Goal: Information Seeking & Learning: Learn about a topic

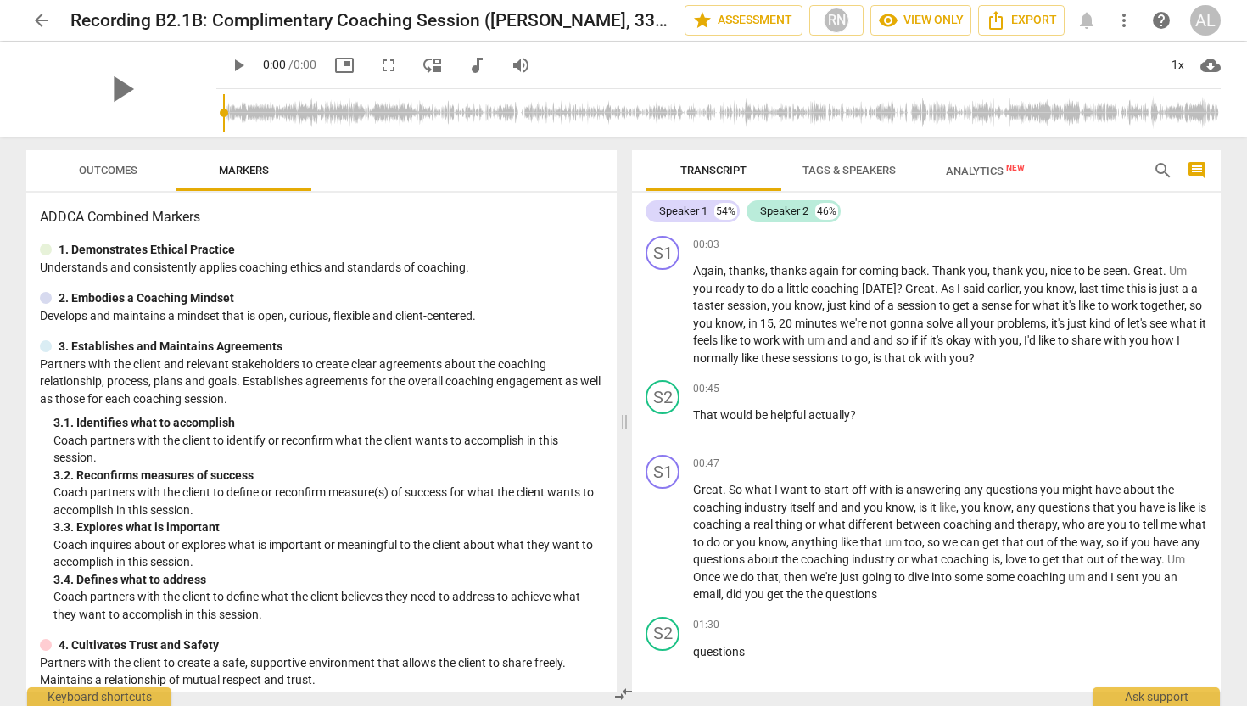
click at [41, 24] on span "arrow_back" at bounding box center [41, 20] width 20 height 20
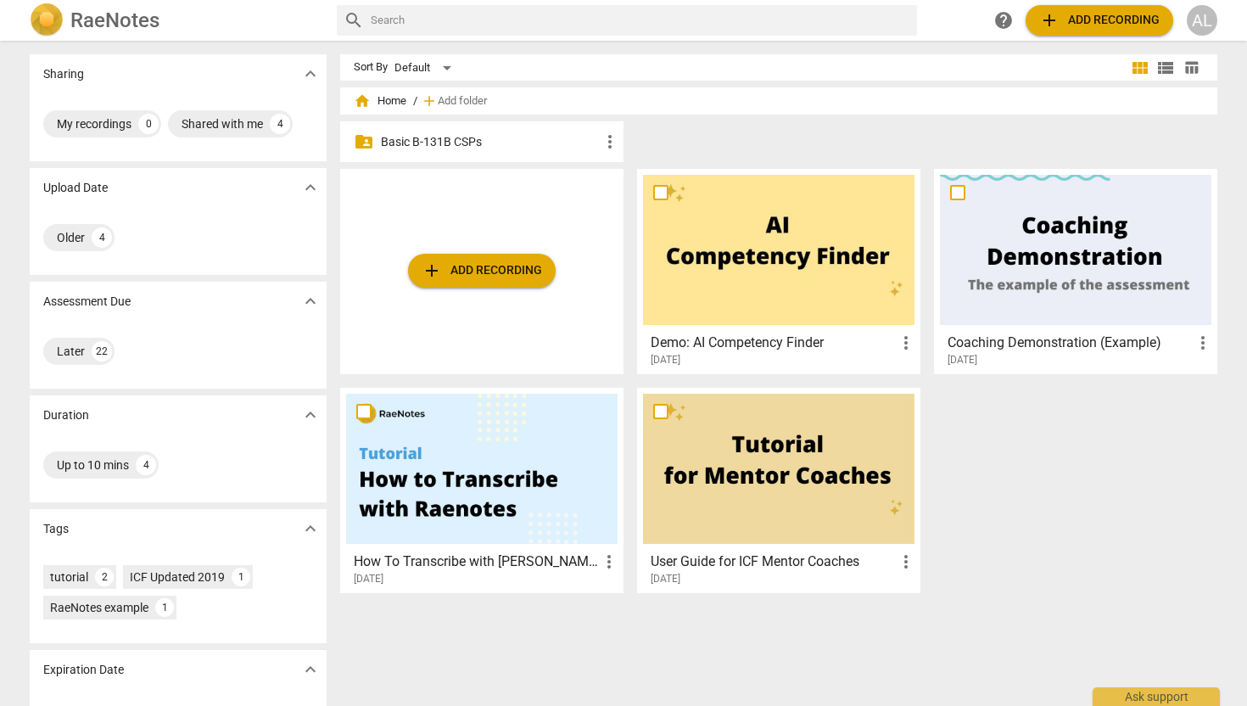
click at [415, 151] on div "folder_shared Basic B-131B CSPs more_vert" at bounding box center [481, 141] width 283 height 41
click at [467, 146] on p "Basic B-131B CSPs" at bounding box center [490, 142] width 219 height 18
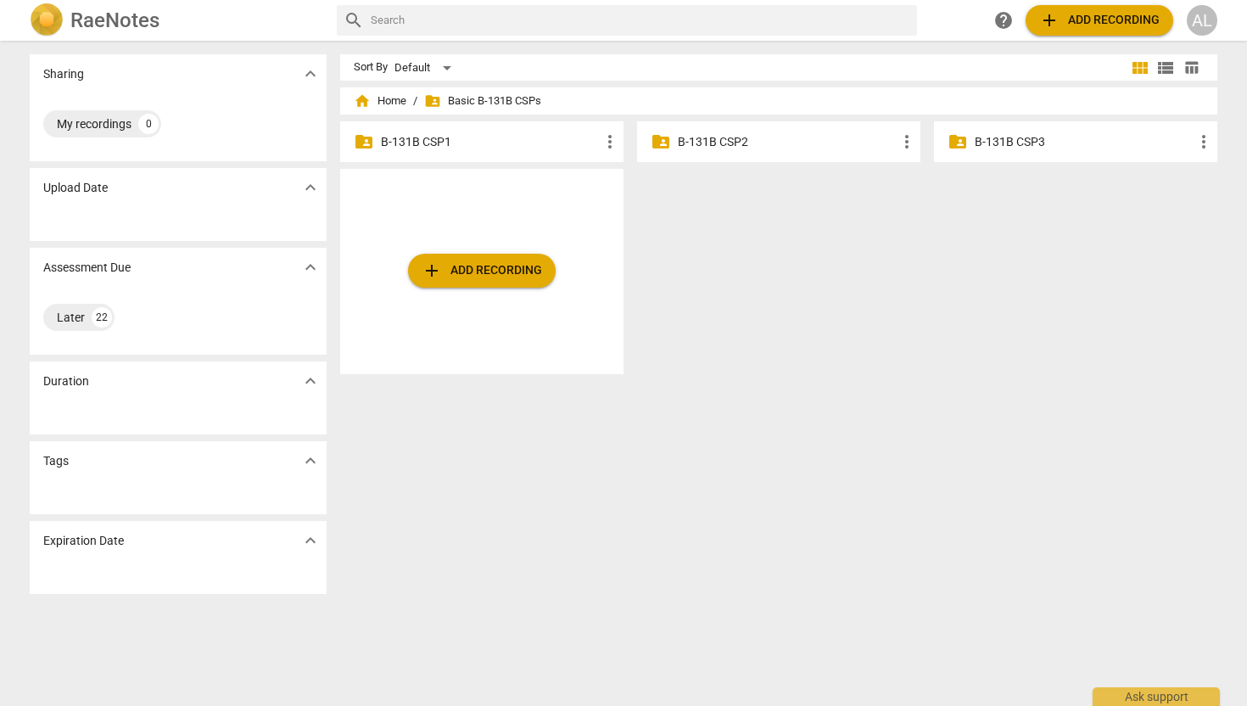
click at [467, 143] on p "B-131B CSP1" at bounding box center [490, 142] width 219 height 18
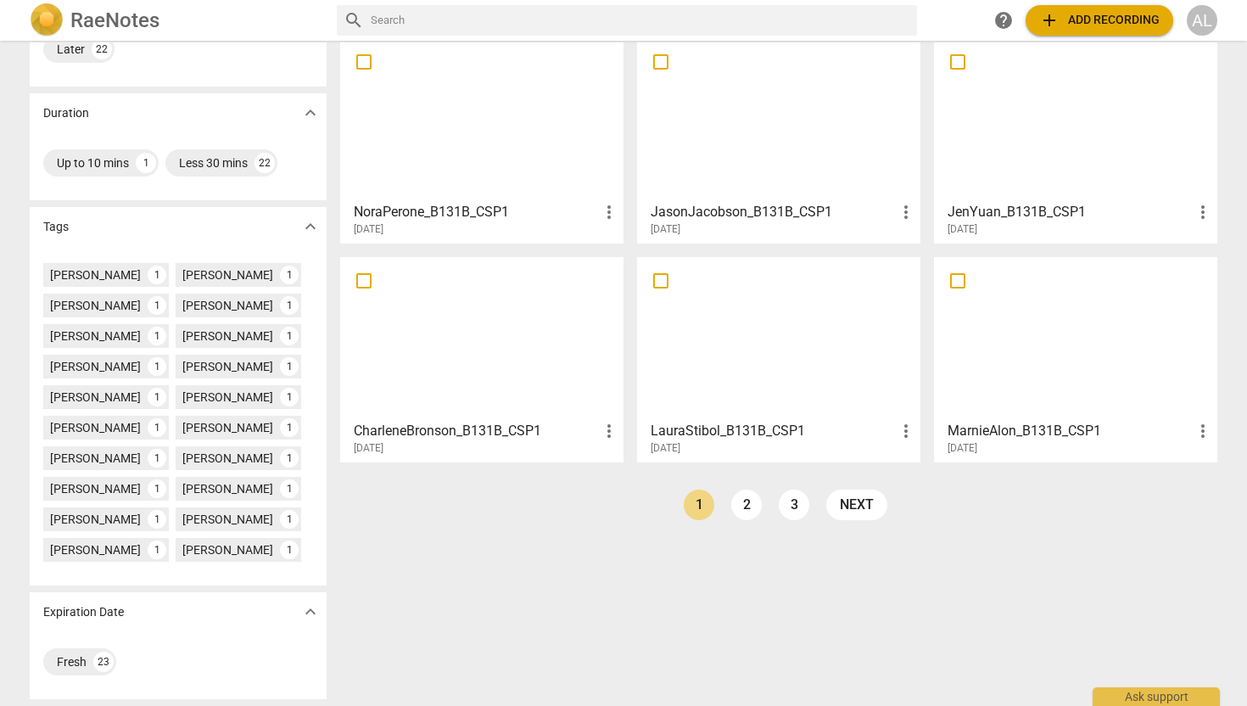
scroll to position [297, 0]
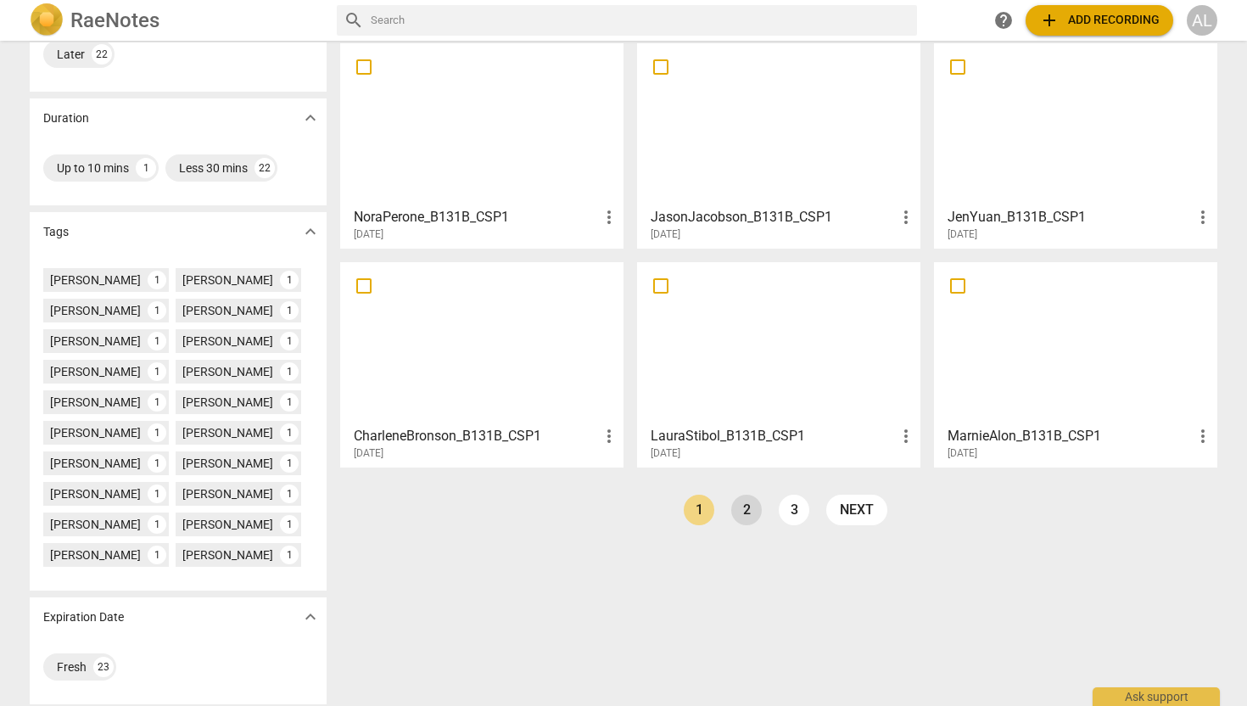
click at [734, 509] on link "2" at bounding box center [746, 509] width 31 height 31
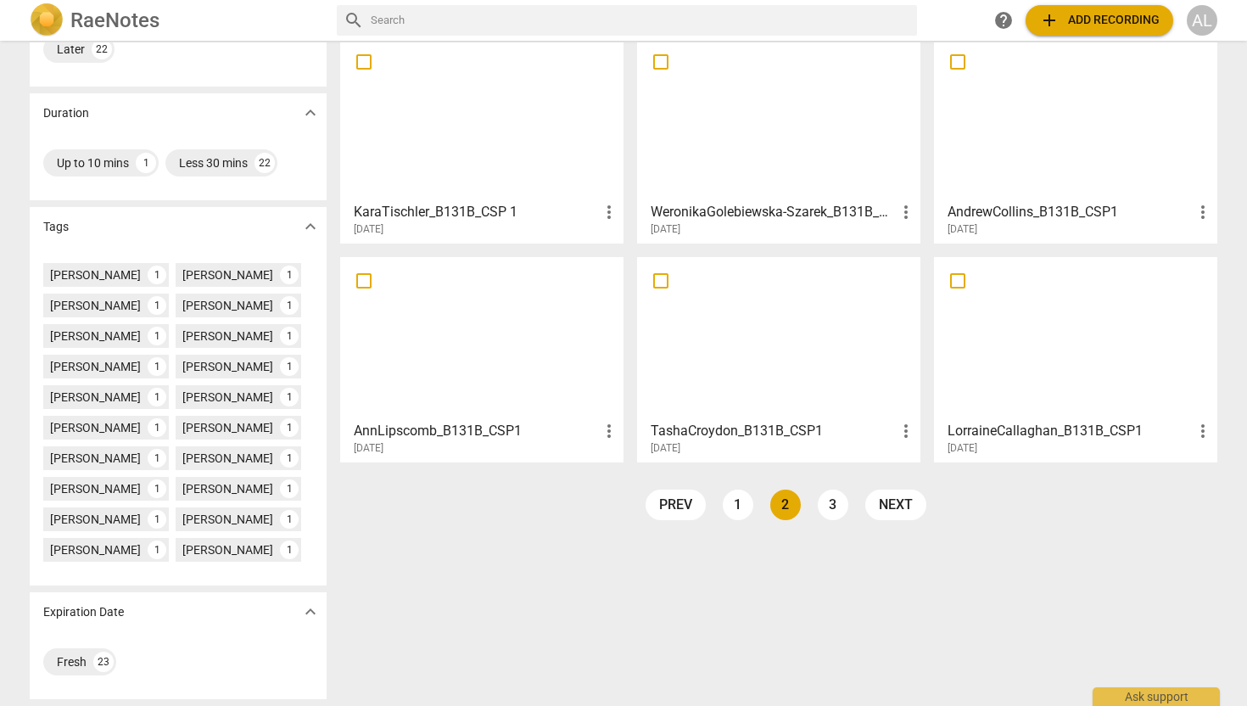
scroll to position [301, 0]
click at [482, 371] on div at bounding box center [481, 339] width 271 height 150
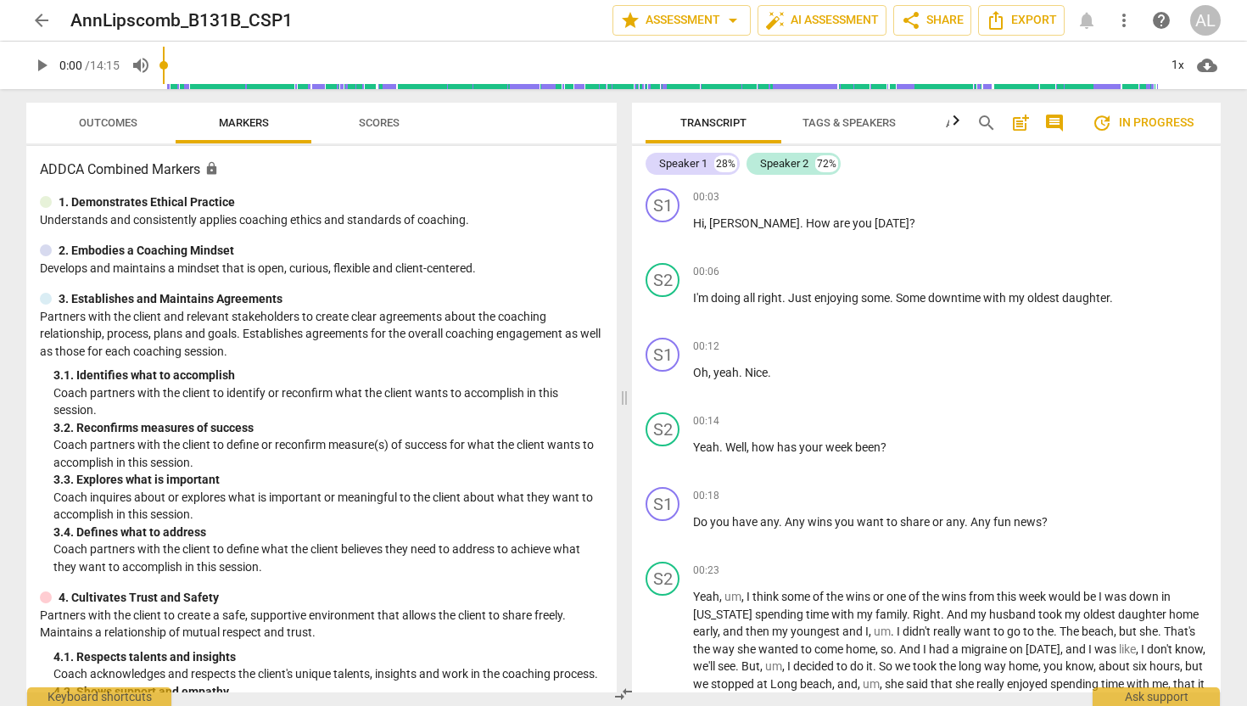
click at [44, 25] on span "arrow_back" at bounding box center [41, 20] width 20 height 20
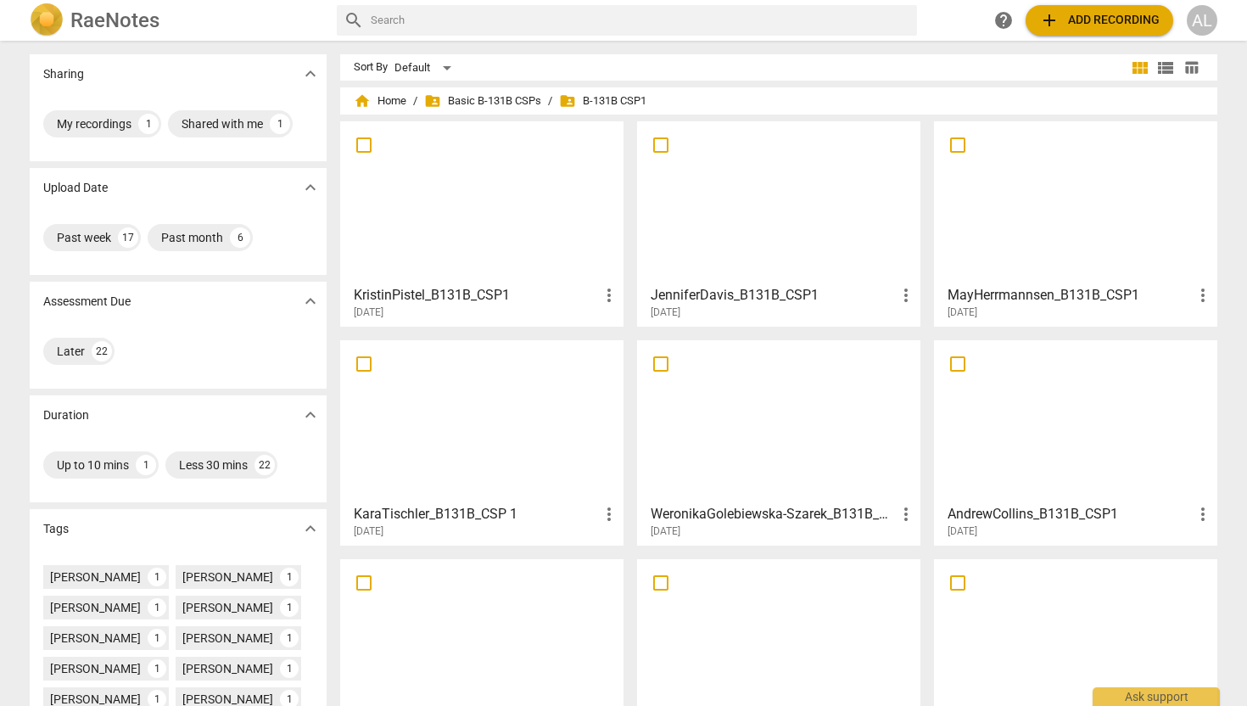
click at [738, 644] on div at bounding box center [778, 640] width 271 height 150
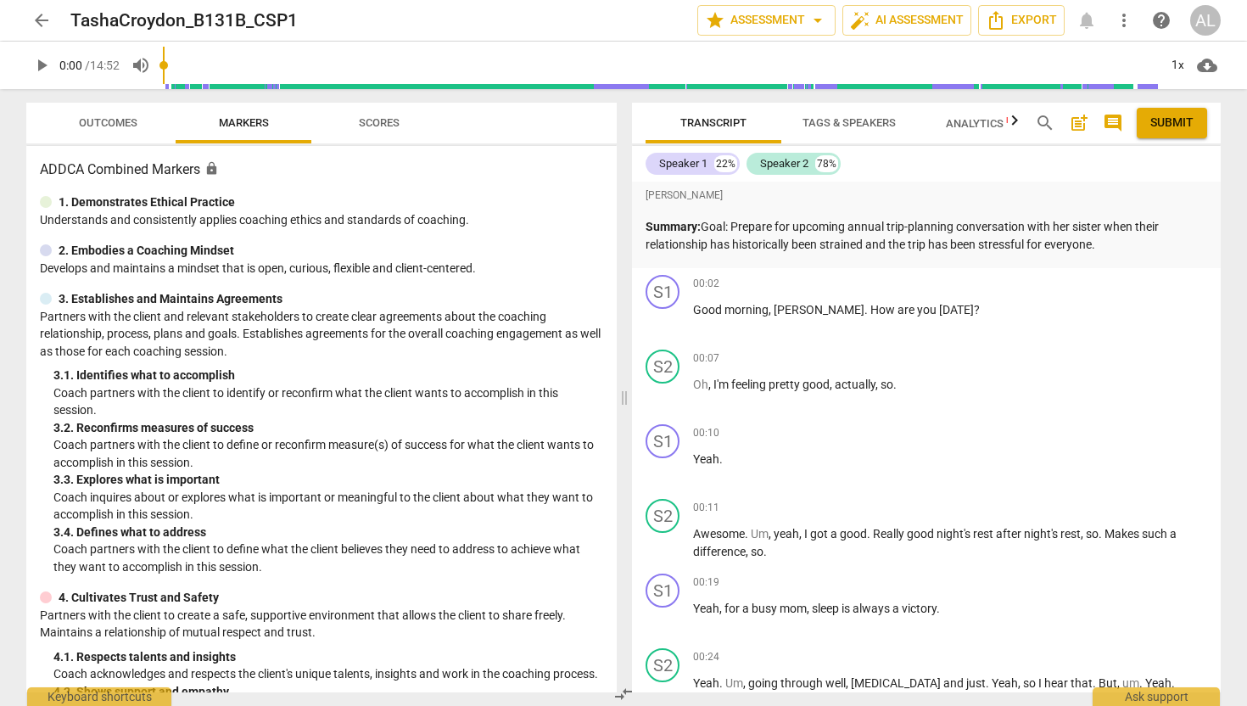
click at [42, 26] on span "arrow_back" at bounding box center [41, 20] width 20 height 20
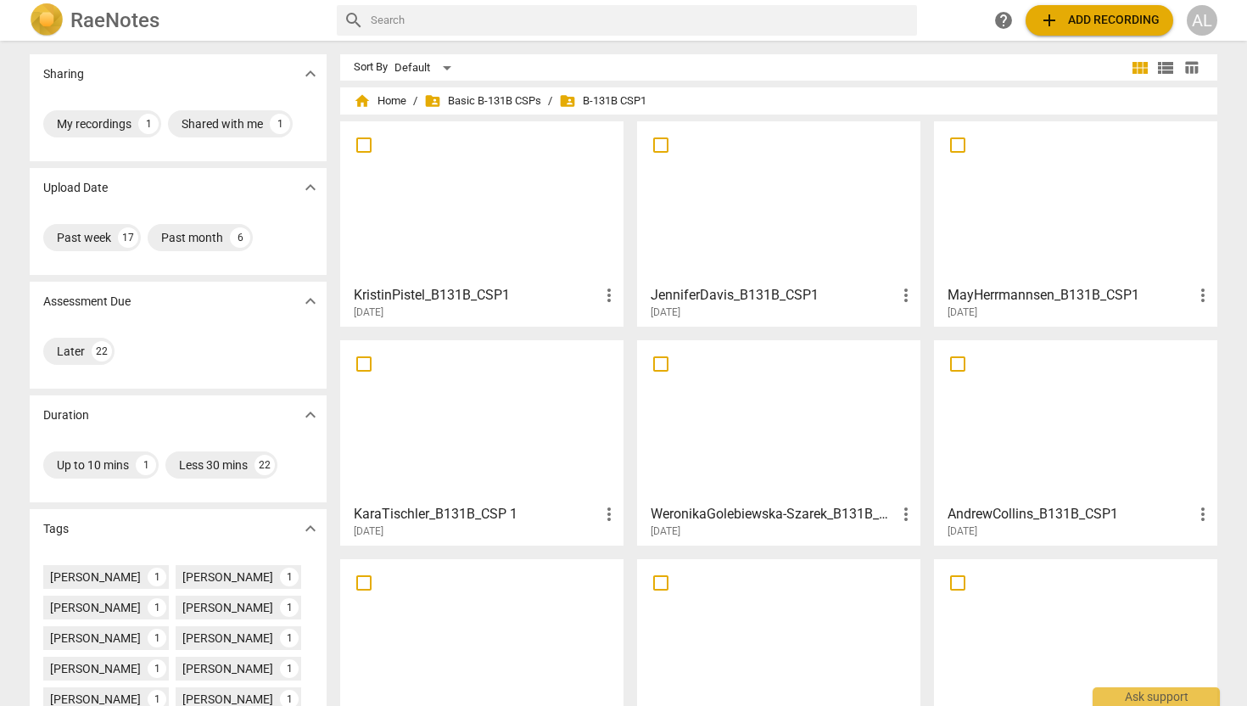
click at [1079, 176] on div at bounding box center [1075, 202] width 271 height 150
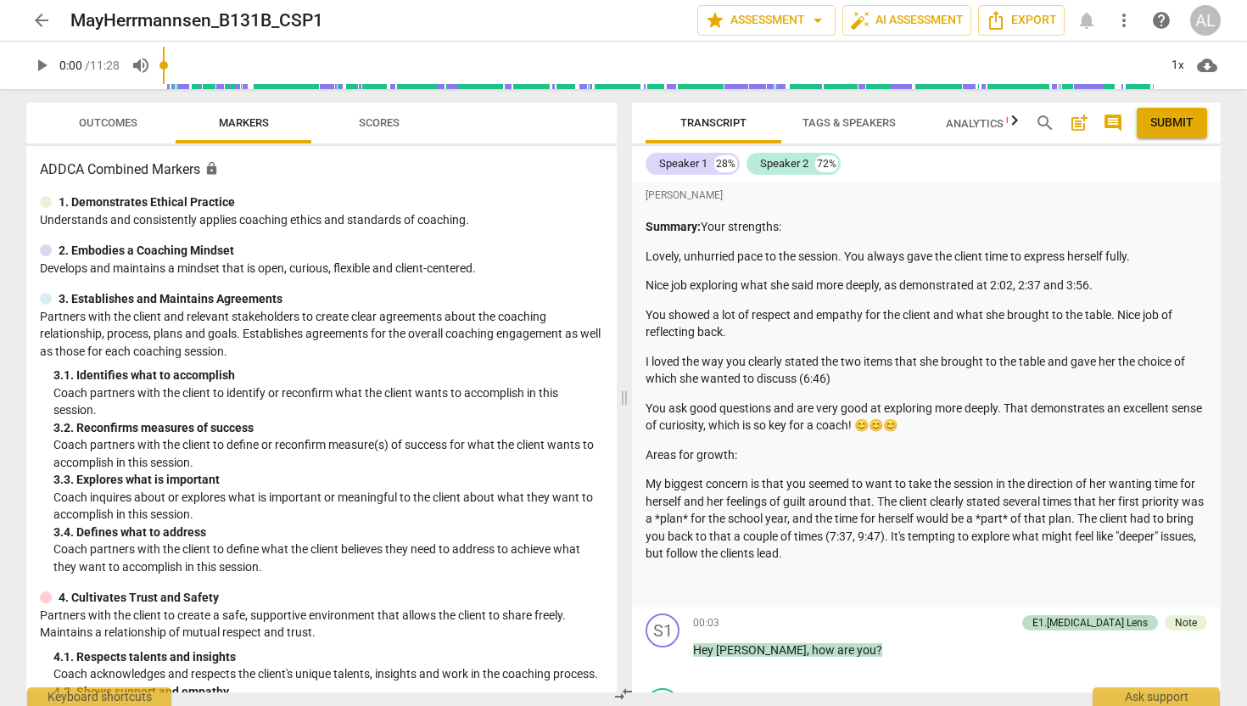
click at [40, 25] on span "arrow_back" at bounding box center [41, 20] width 20 height 20
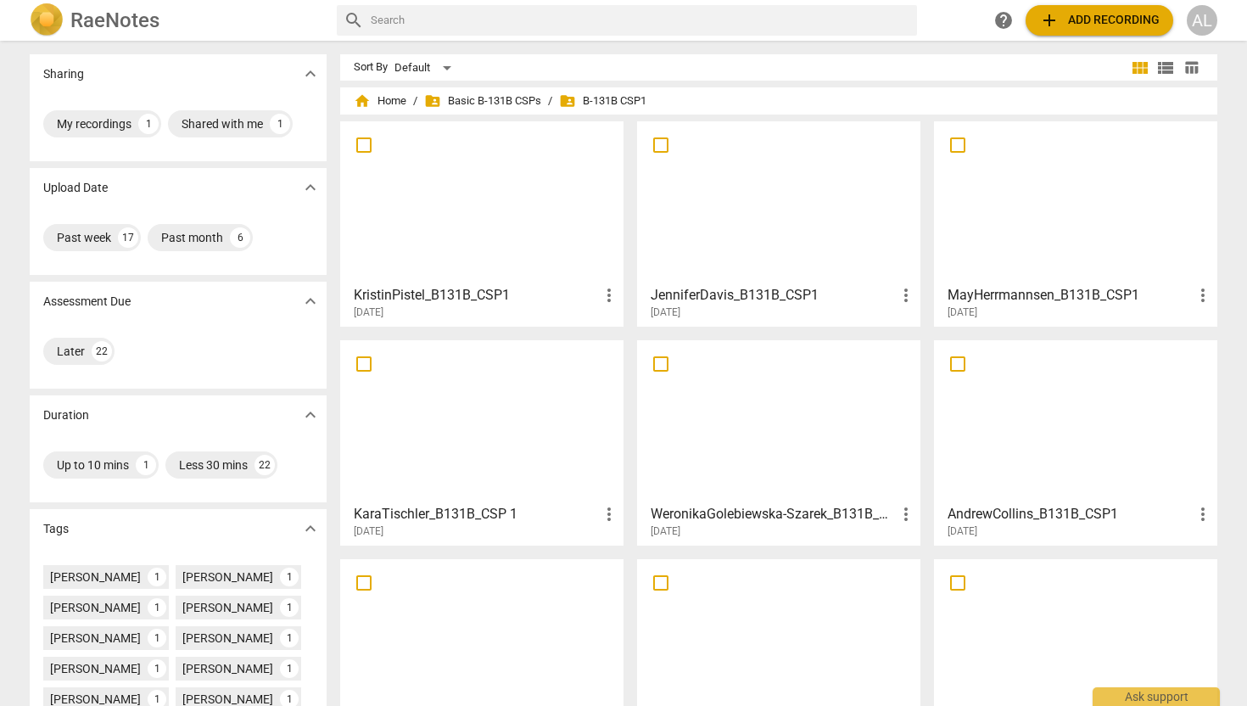
click at [484, 265] on div at bounding box center [481, 202] width 271 height 150
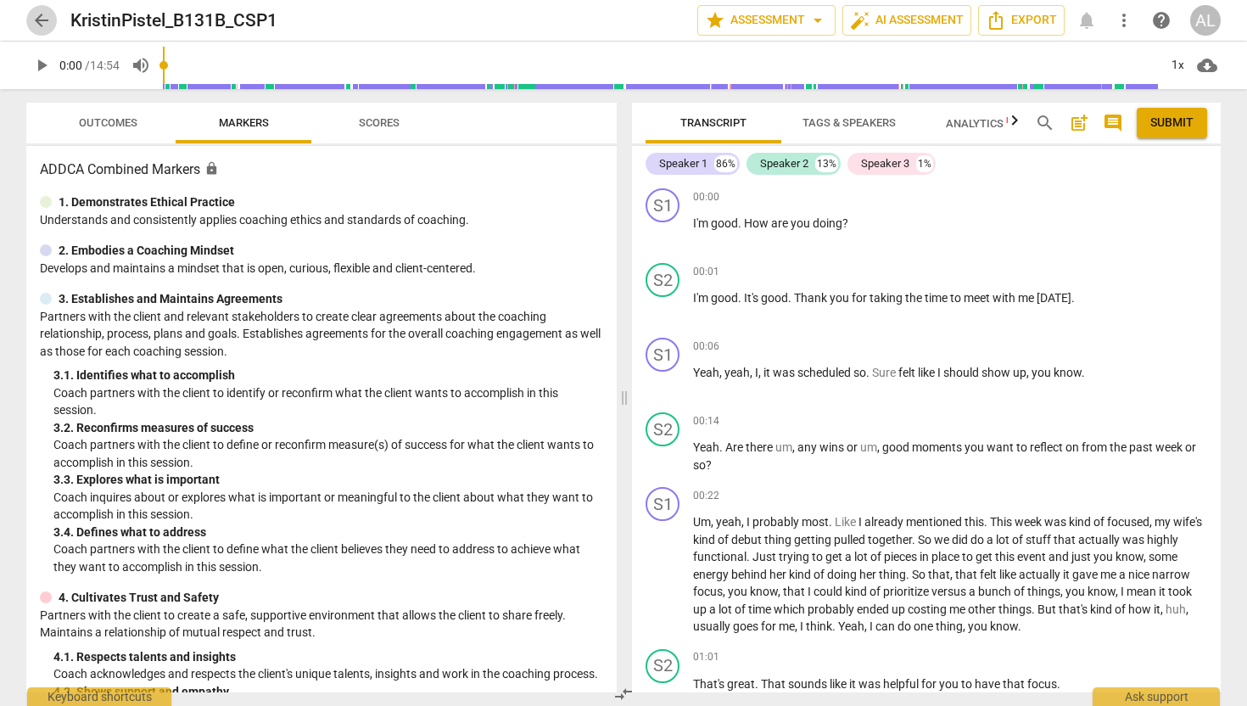
click at [38, 18] on span "arrow_back" at bounding box center [41, 20] width 20 height 20
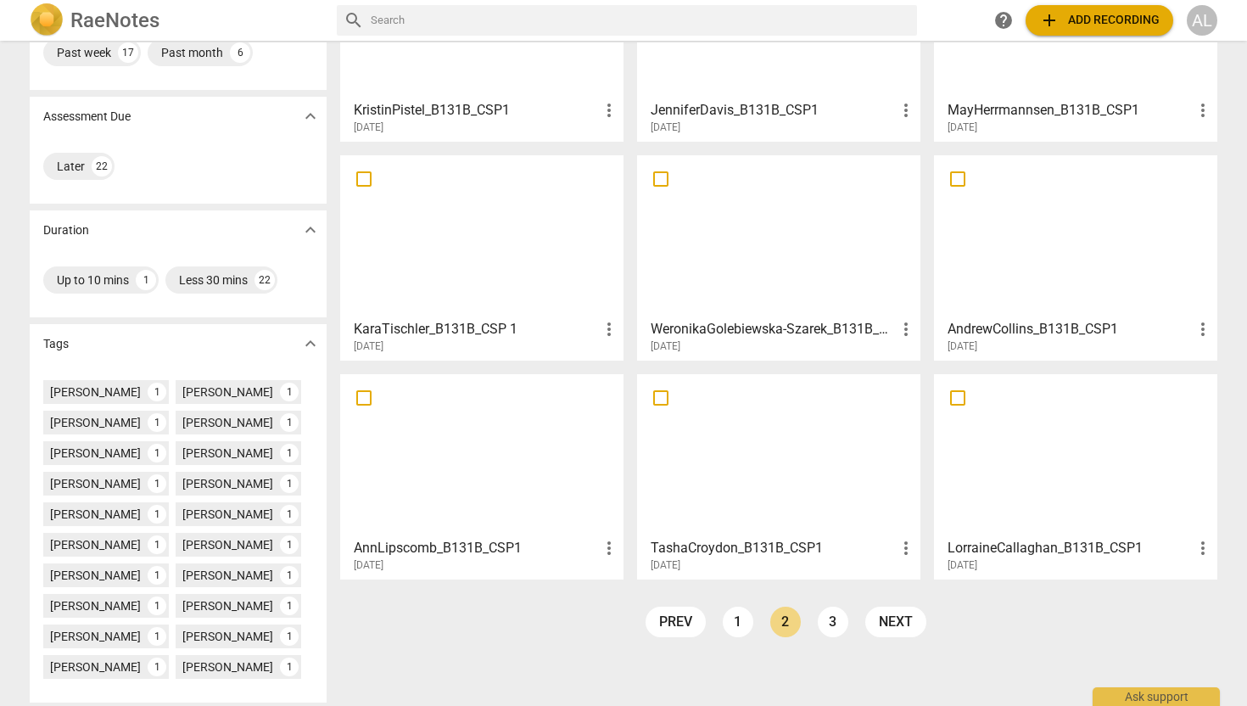
scroll to position [278, 0]
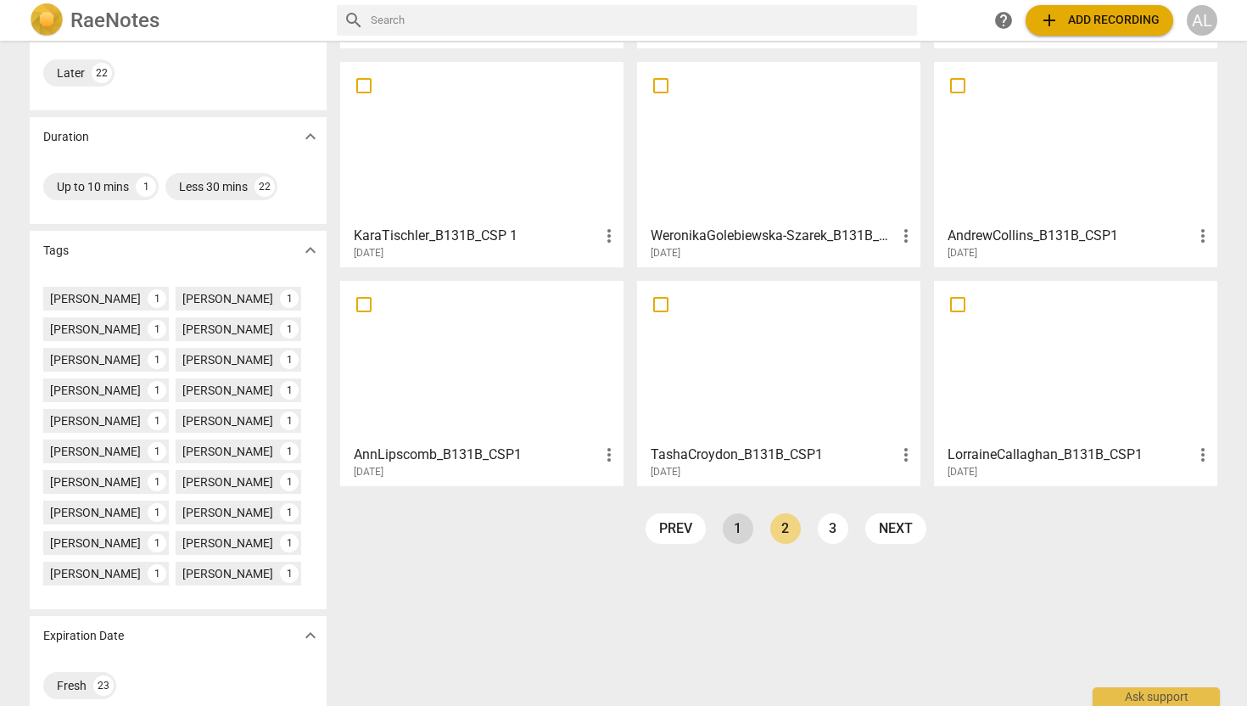
click at [734, 524] on link "1" at bounding box center [738, 528] width 31 height 31
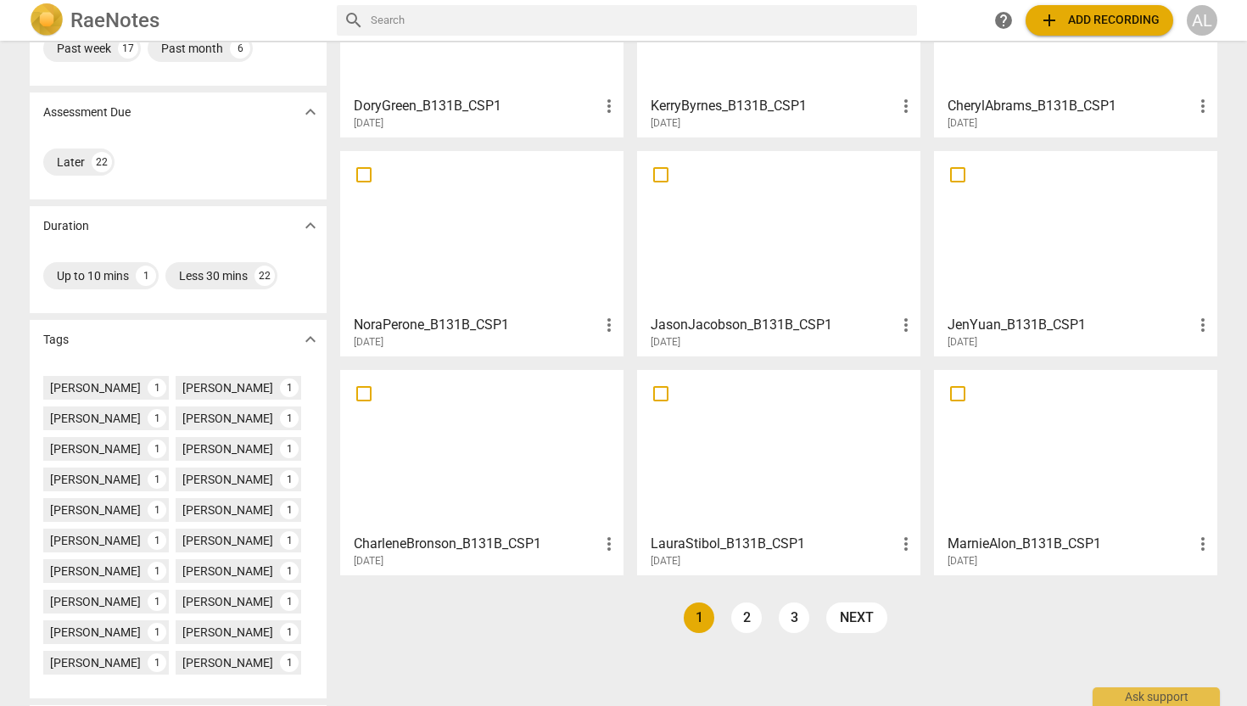
scroll to position [188, 0]
click at [1020, 291] on div at bounding box center [1075, 233] width 271 height 150
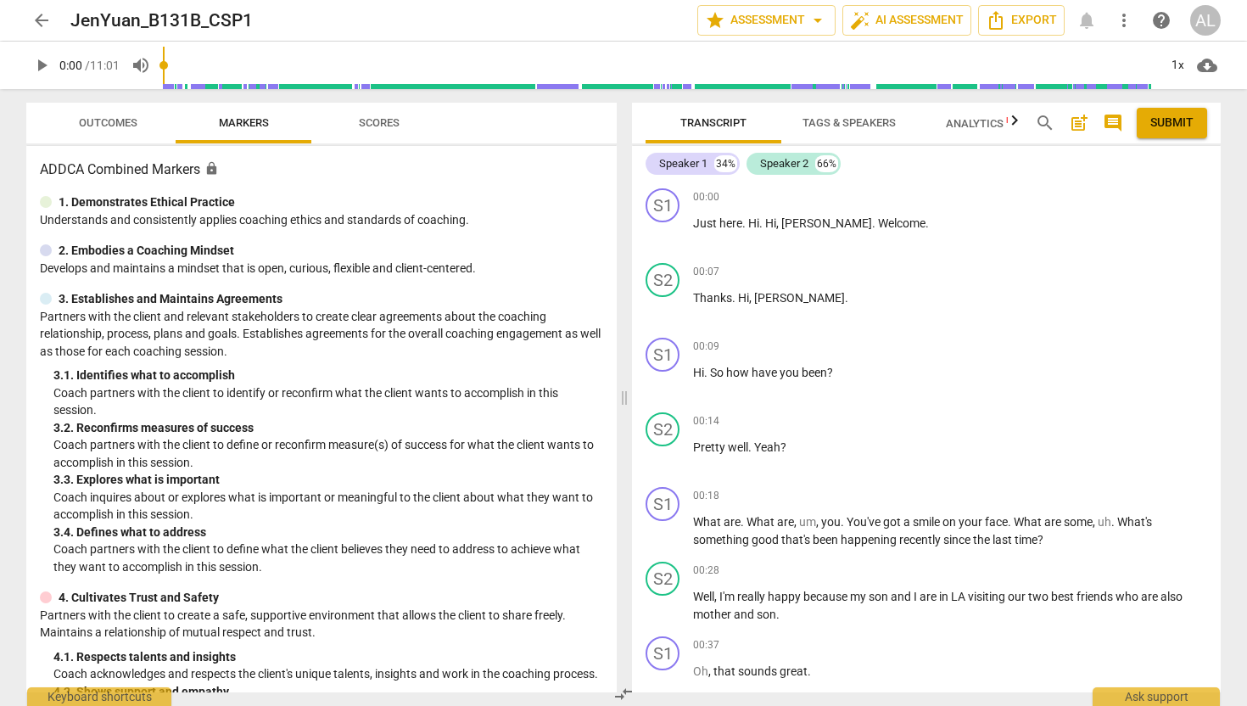
click at [42, 17] on span "arrow_back" at bounding box center [41, 20] width 20 height 20
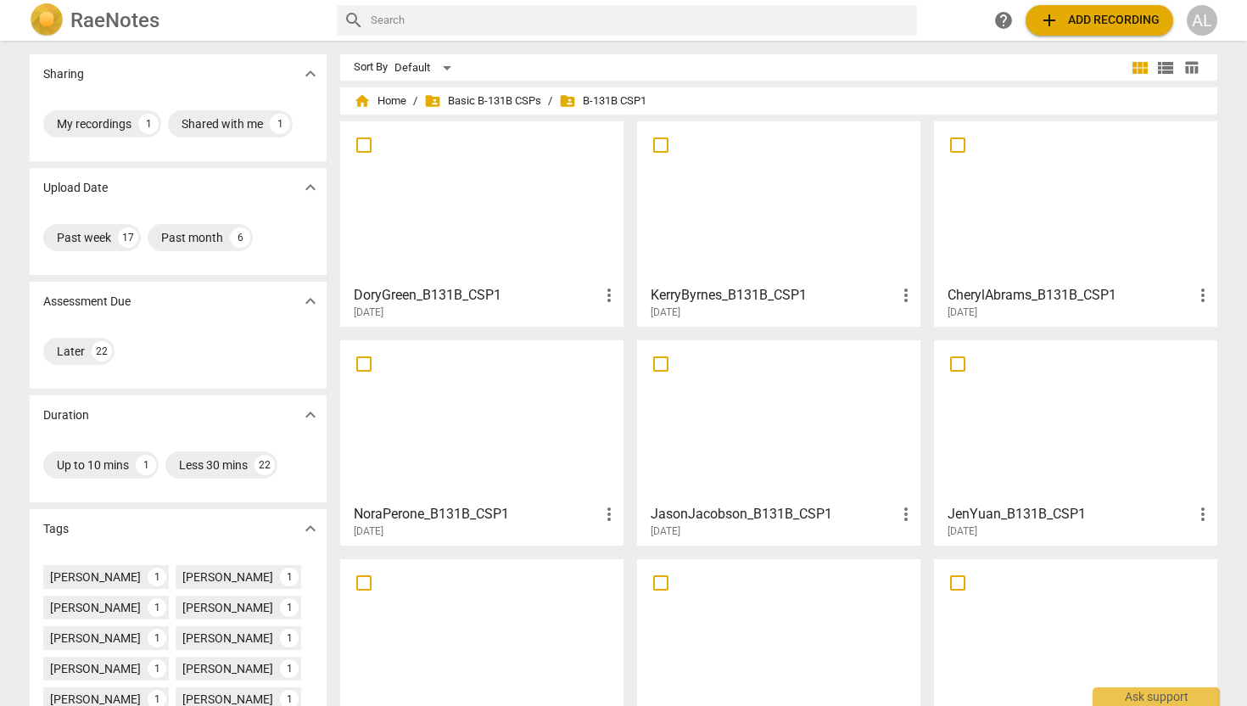
scroll to position [37, 0]
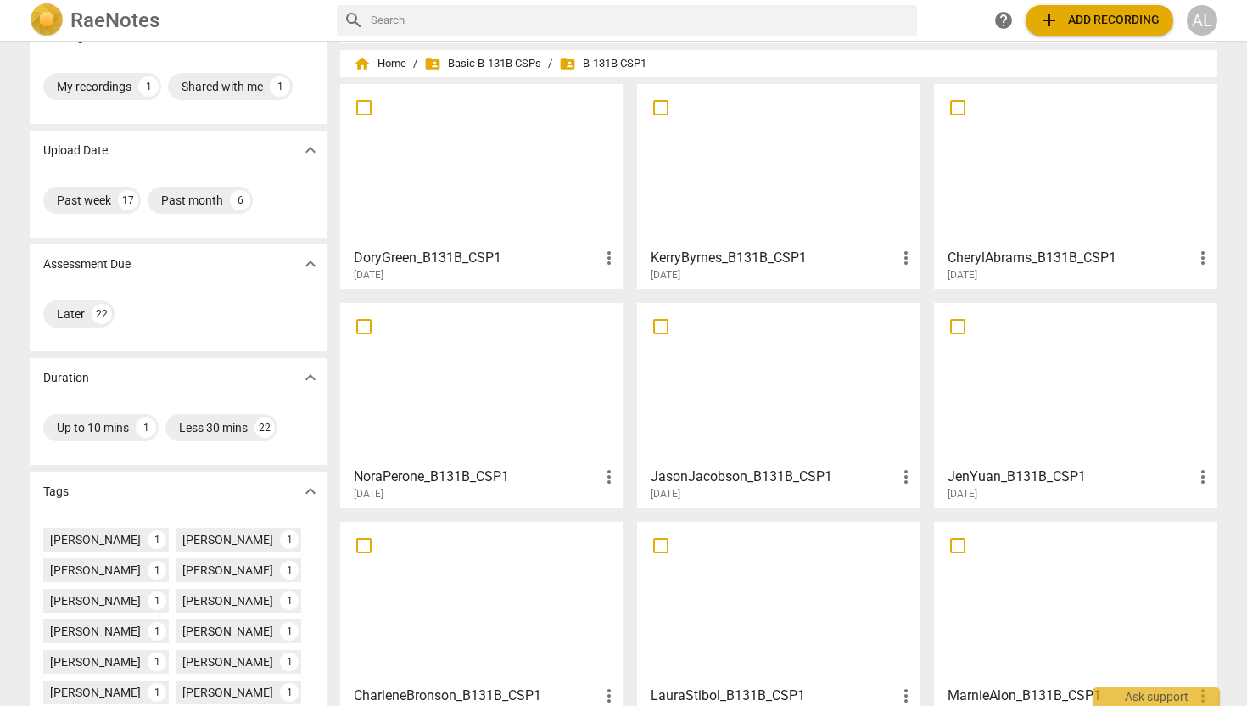
click at [536, 131] on div at bounding box center [481, 165] width 271 height 150
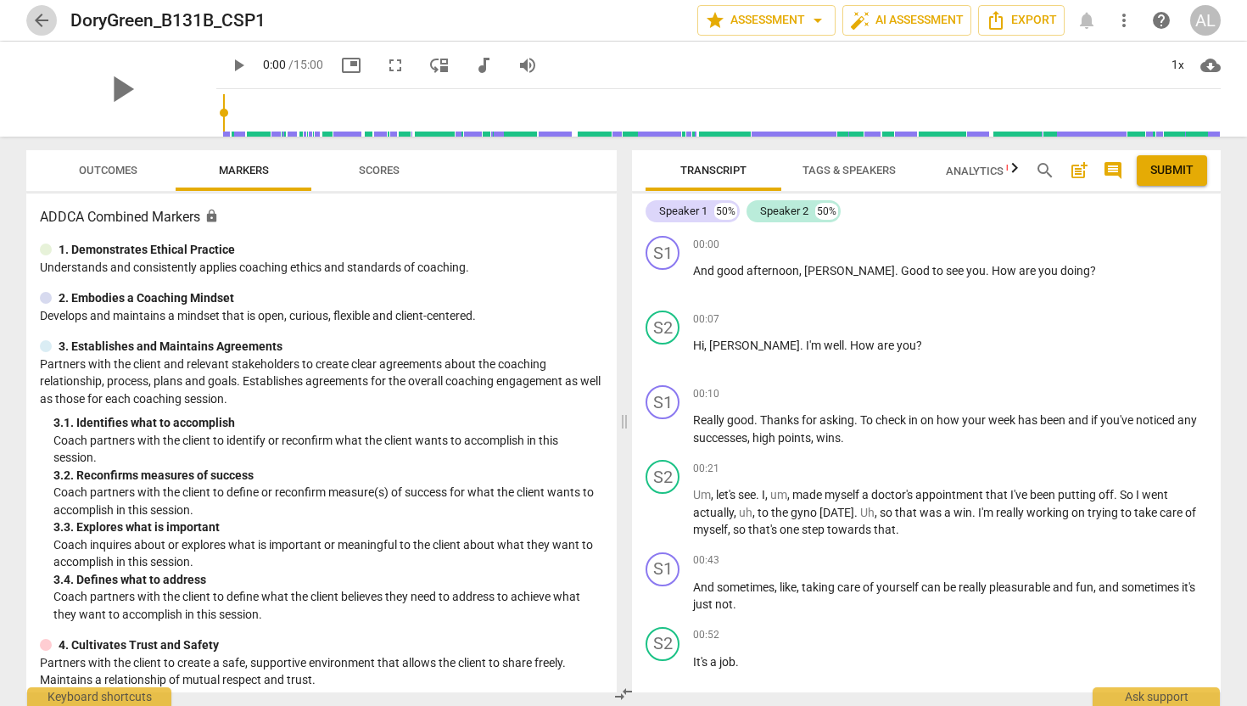
click at [42, 25] on span "arrow_back" at bounding box center [41, 20] width 20 height 20
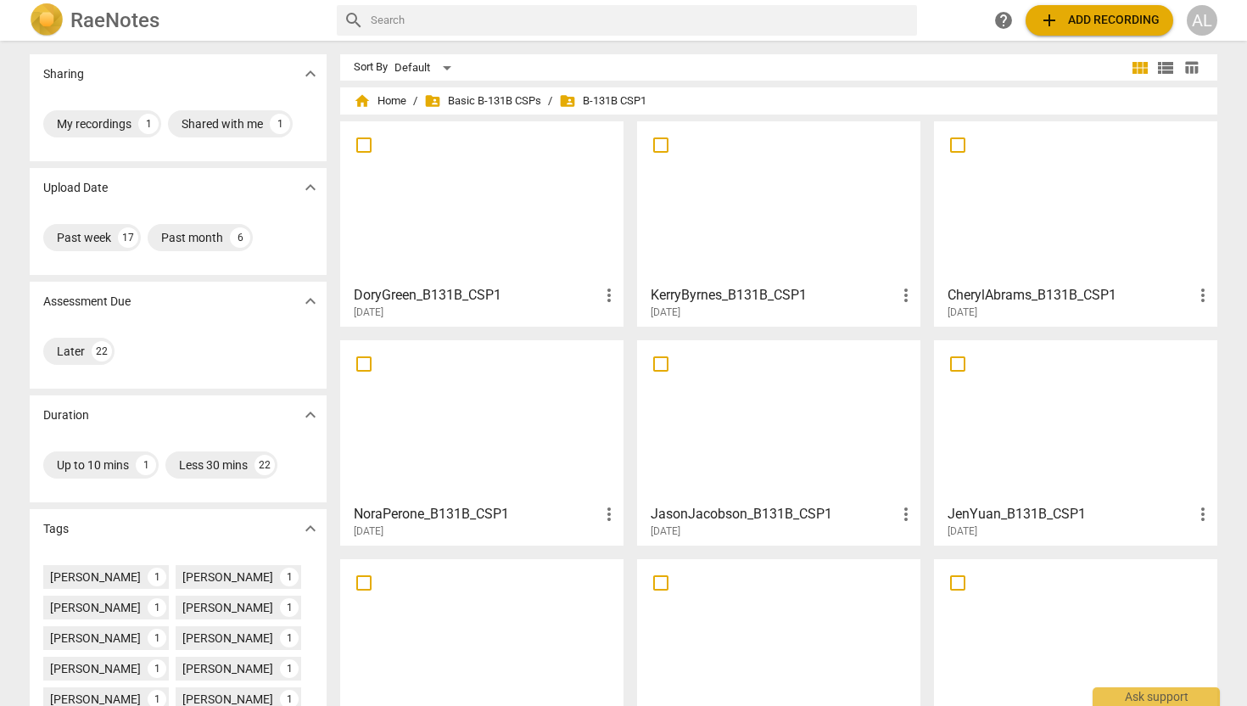
scroll to position [302, 0]
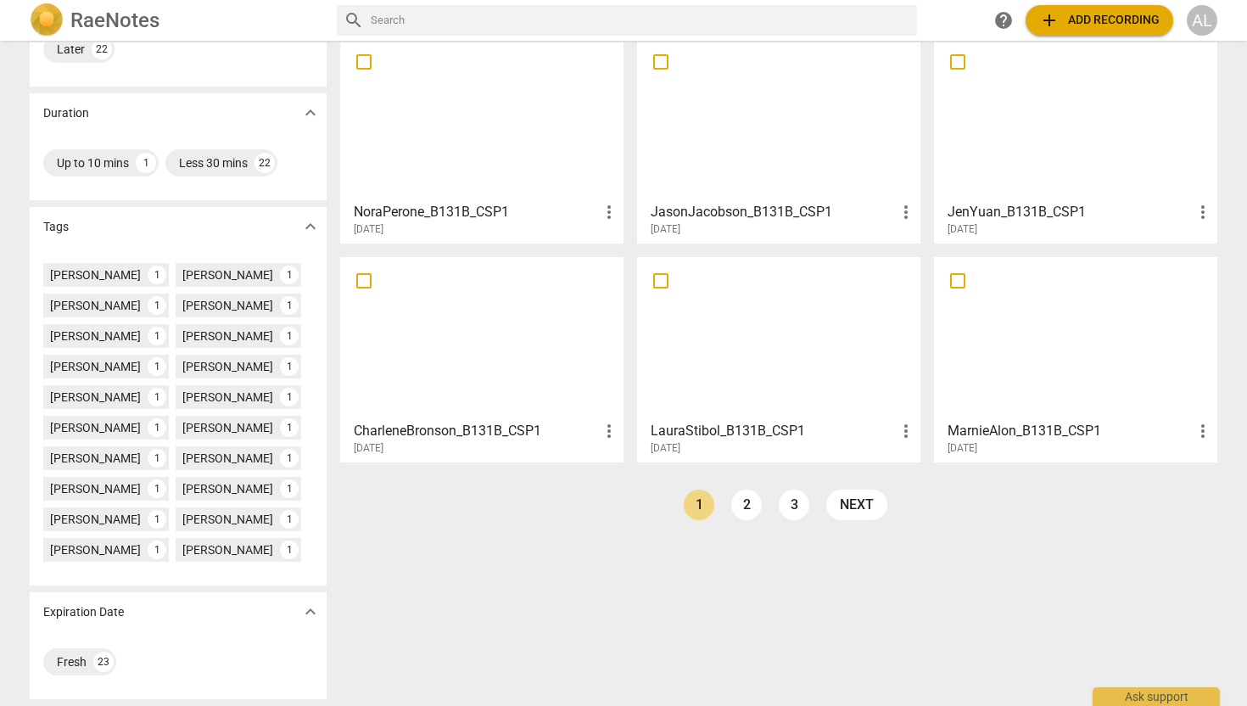
click at [744, 371] on div at bounding box center [778, 338] width 271 height 150
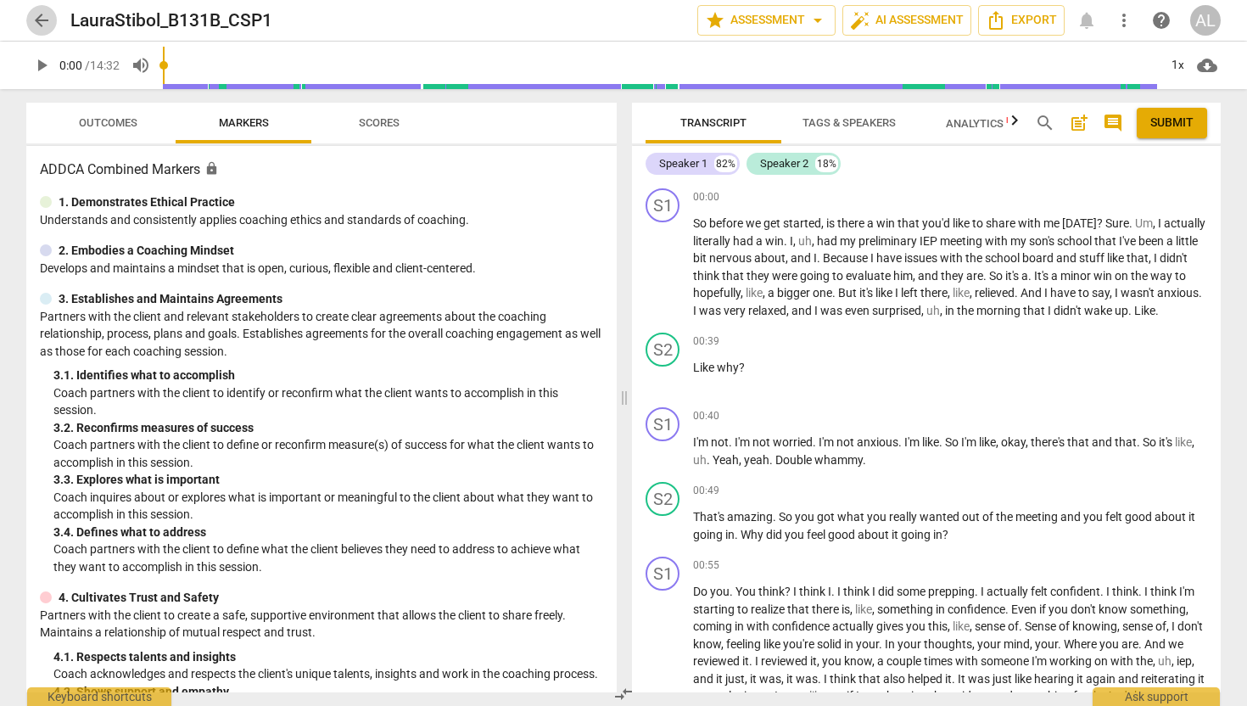
click at [46, 20] on span "arrow_back" at bounding box center [41, 20] width 20 height 20
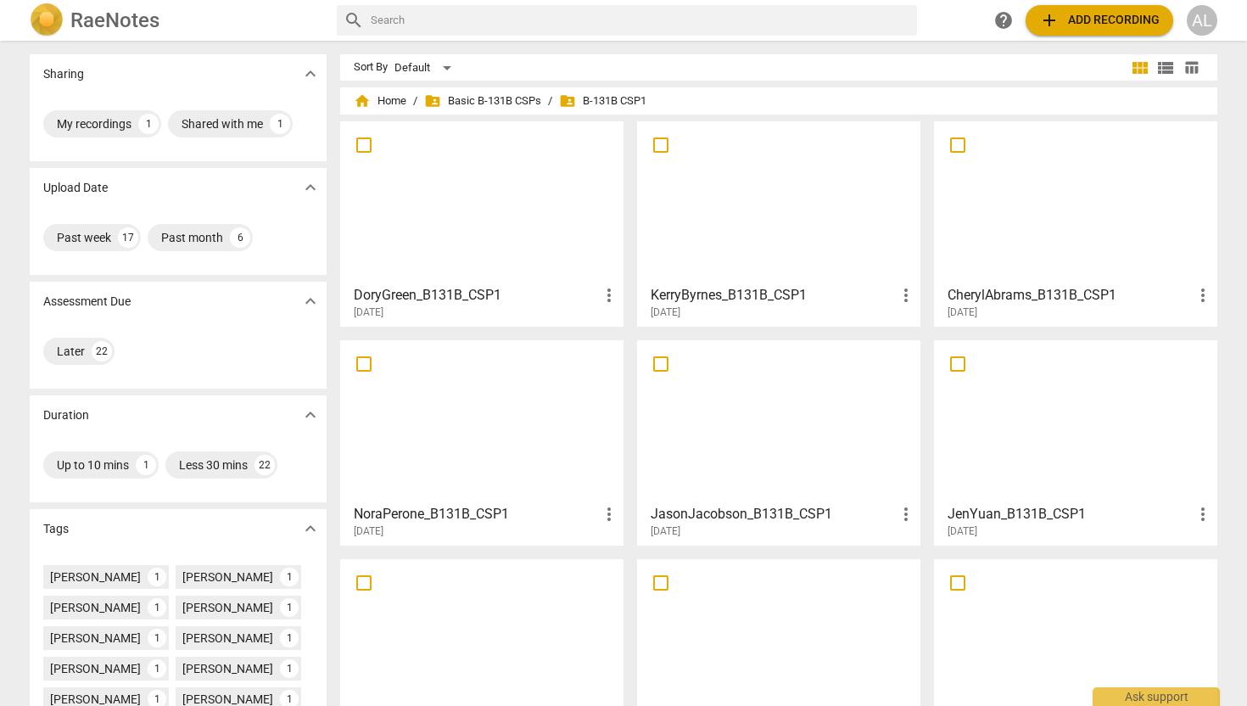
scroll to position [267, 0]
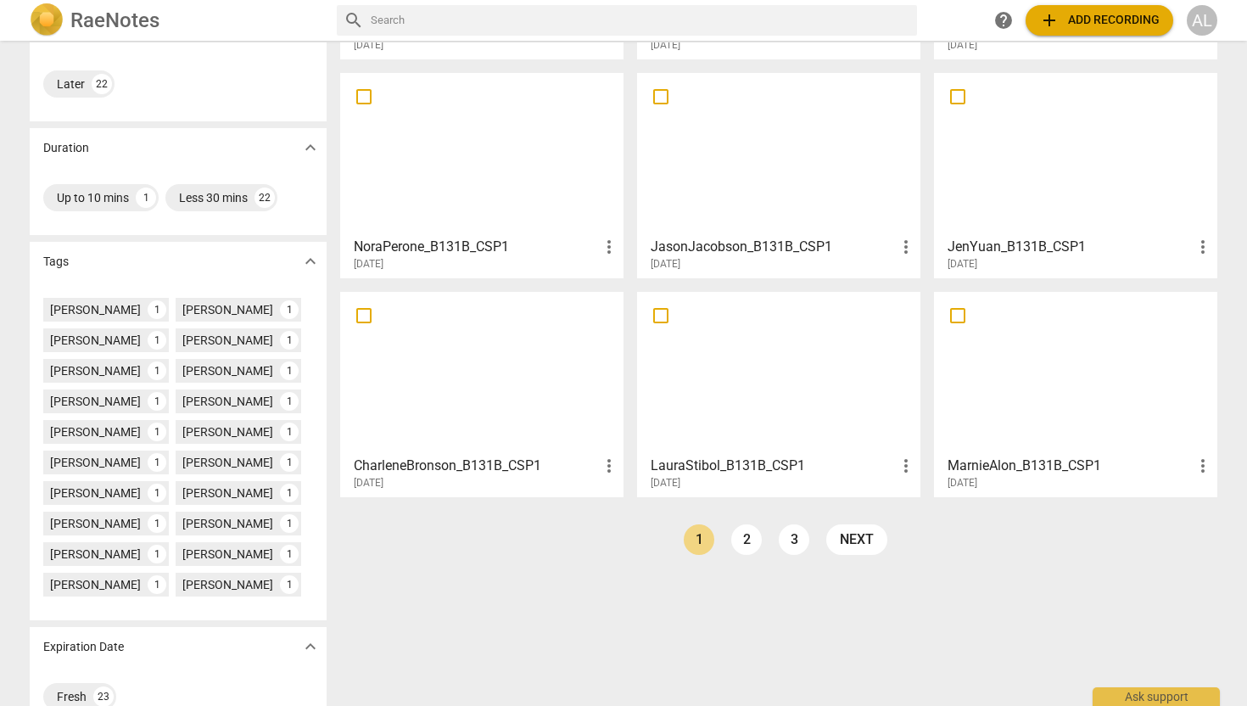
click at [504, 381] on div at bounding box center [481, 373] width 271 height 150
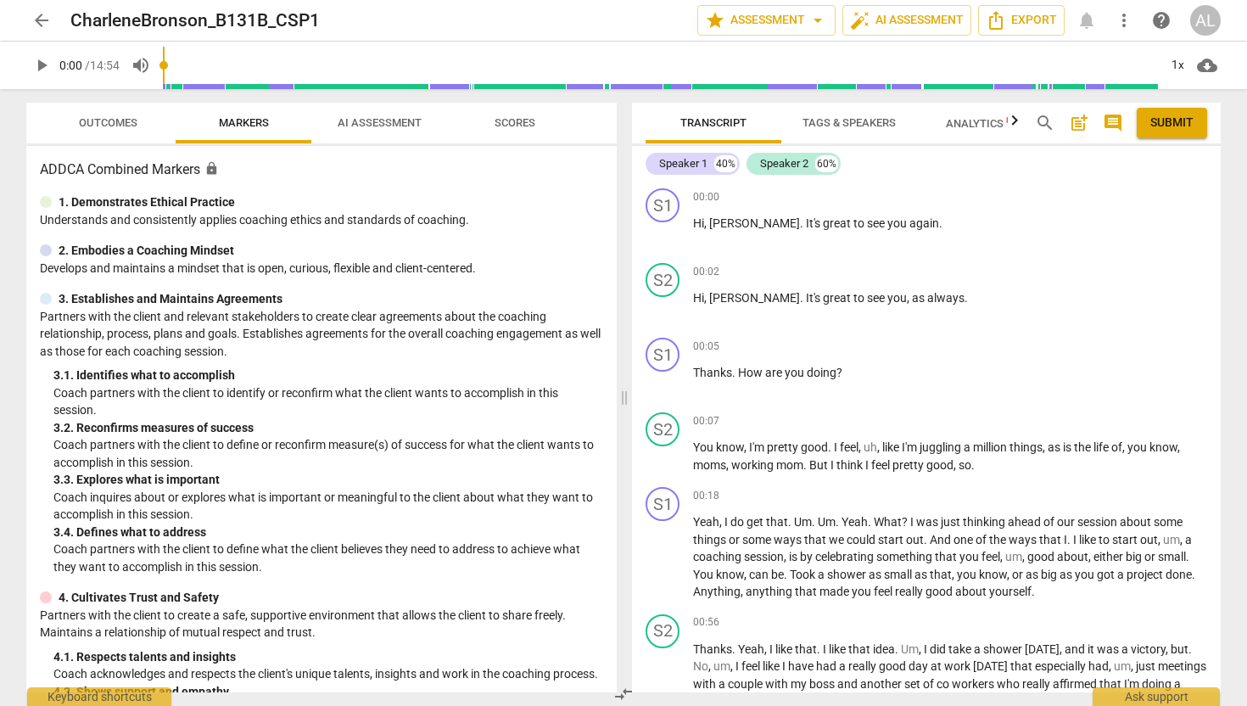
click at [45, 13] on span "arrow_back" at bounding box center [41, 20] width 20 height 20
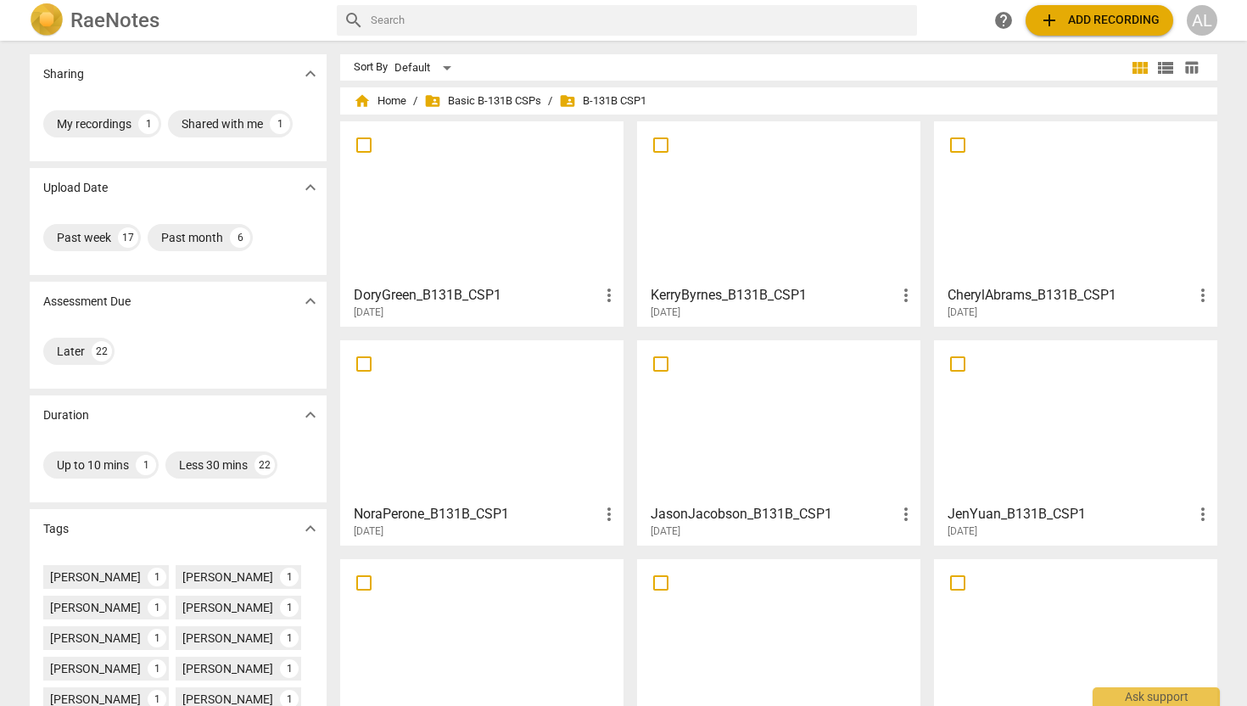
scroll to position [302, 0]
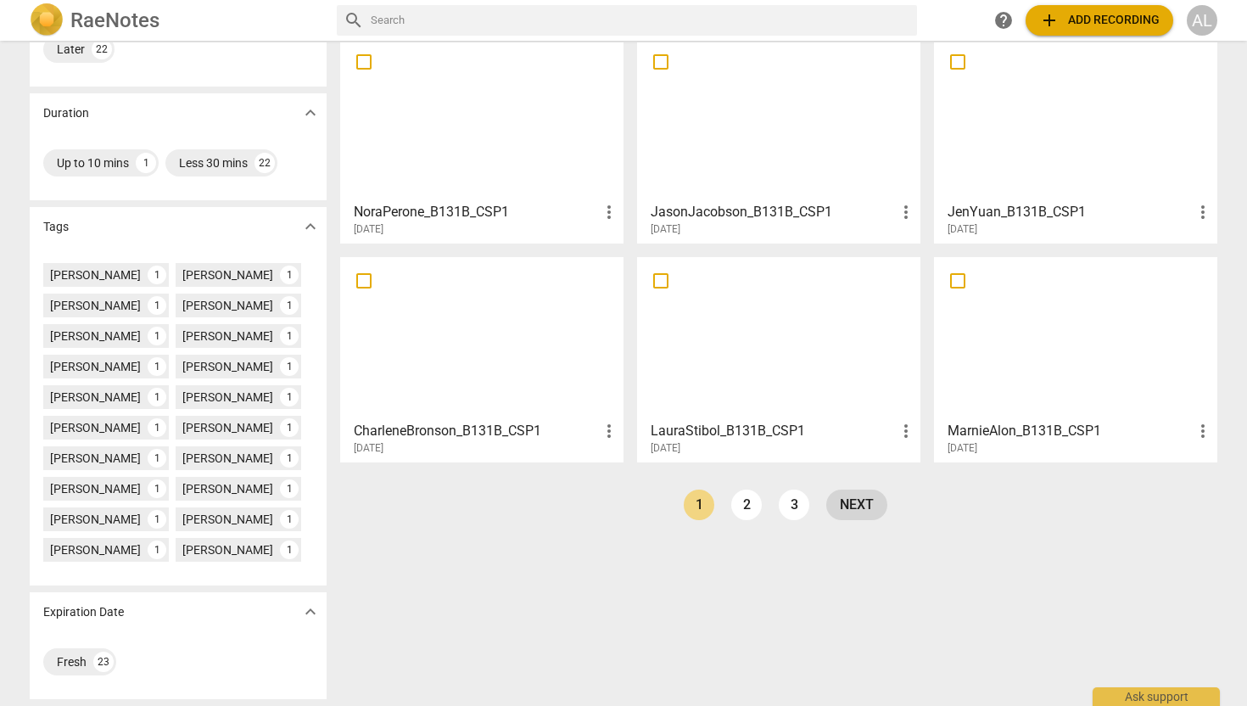
click at [858, 508] on link "next" at bounding box center [856, 504] width 61 height 31
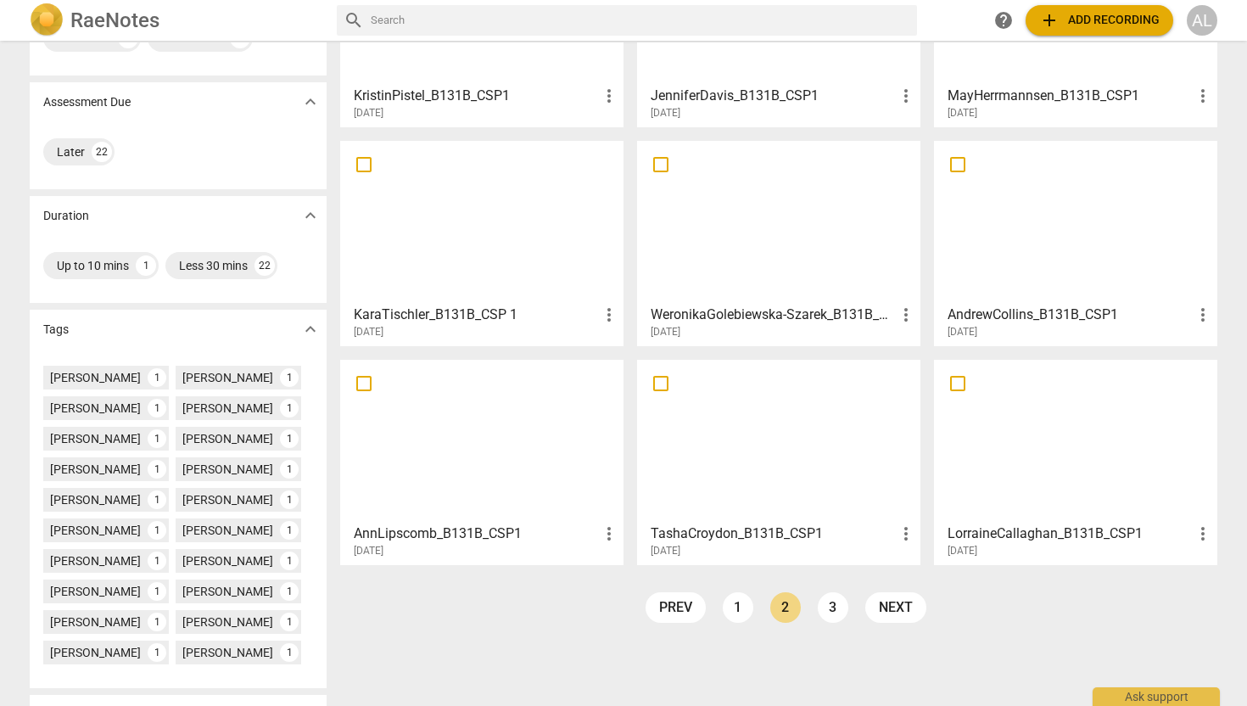
scroll to position [200, 0]
click at [517, 314] on h3 "KaraTischler_B131B_CSP 1" at bounding box center [476, 314] width 245 height 20
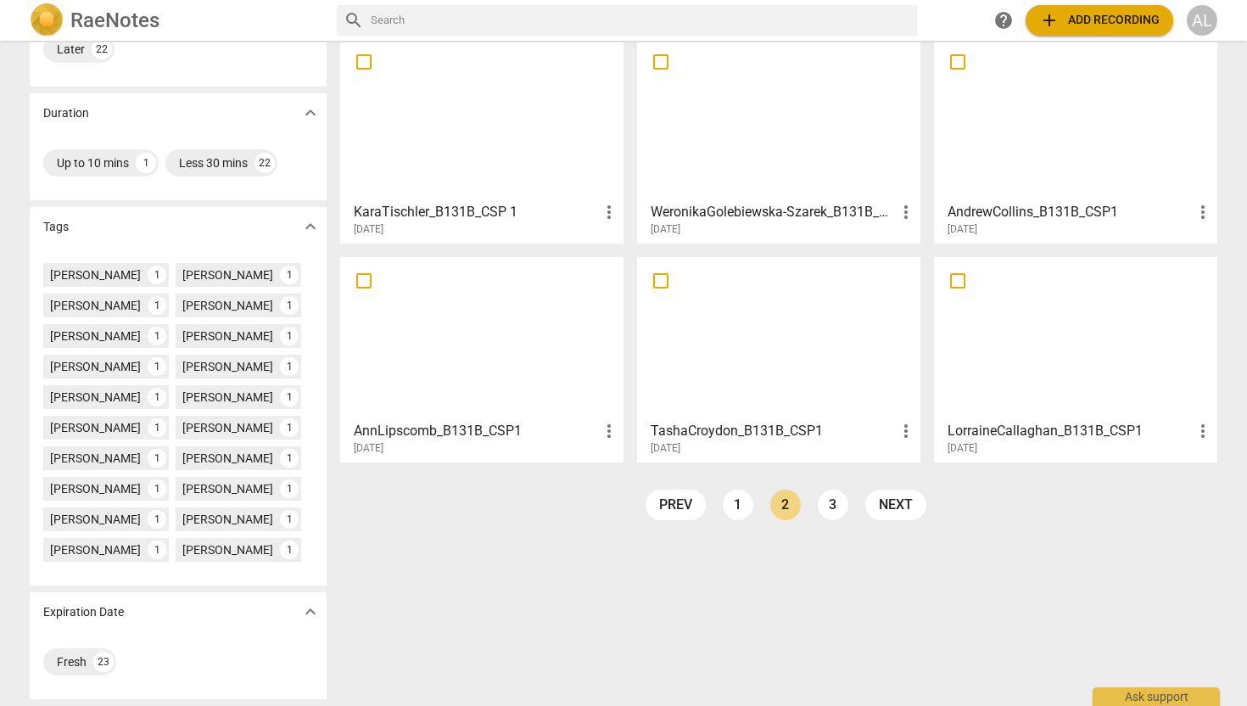
scroll to position [301, 0]
click at [830, 511] on link "3" at bounding box center [833, 505] width 31 height 31
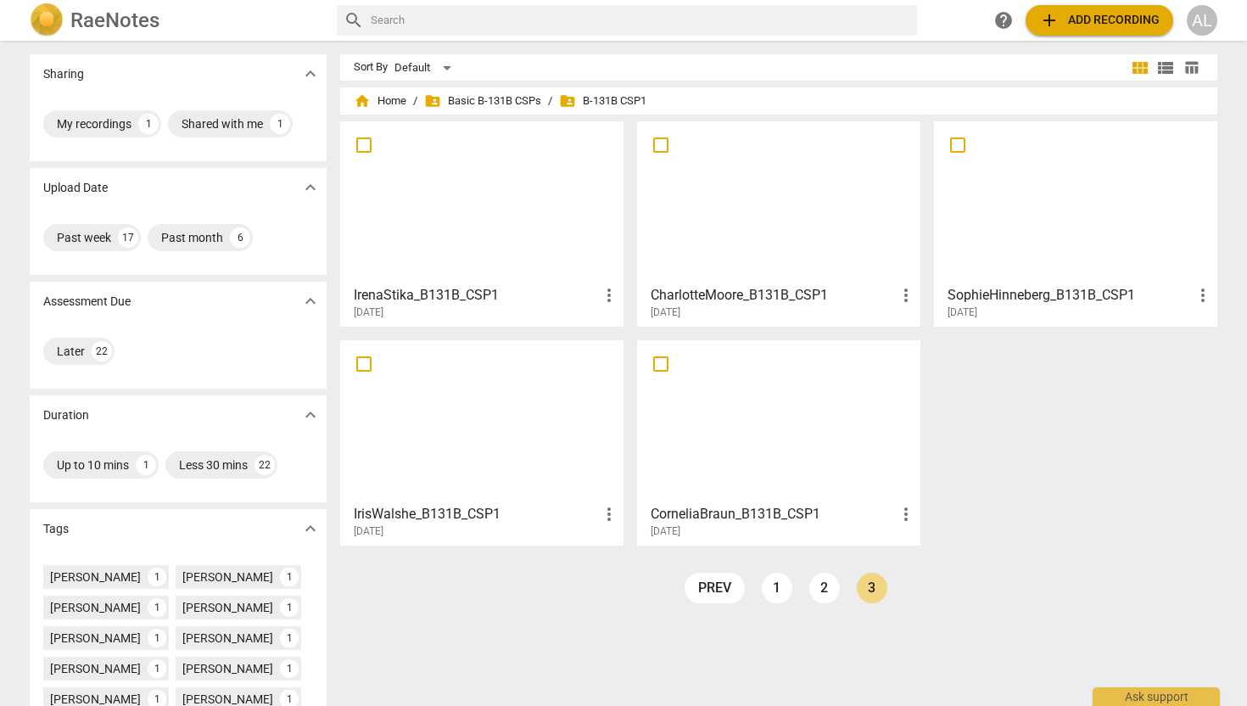
click at [841, 289] on h3 "CharlotteMoore_B131B_CSP1" at bounding box center [772, 295] width 245 height 20
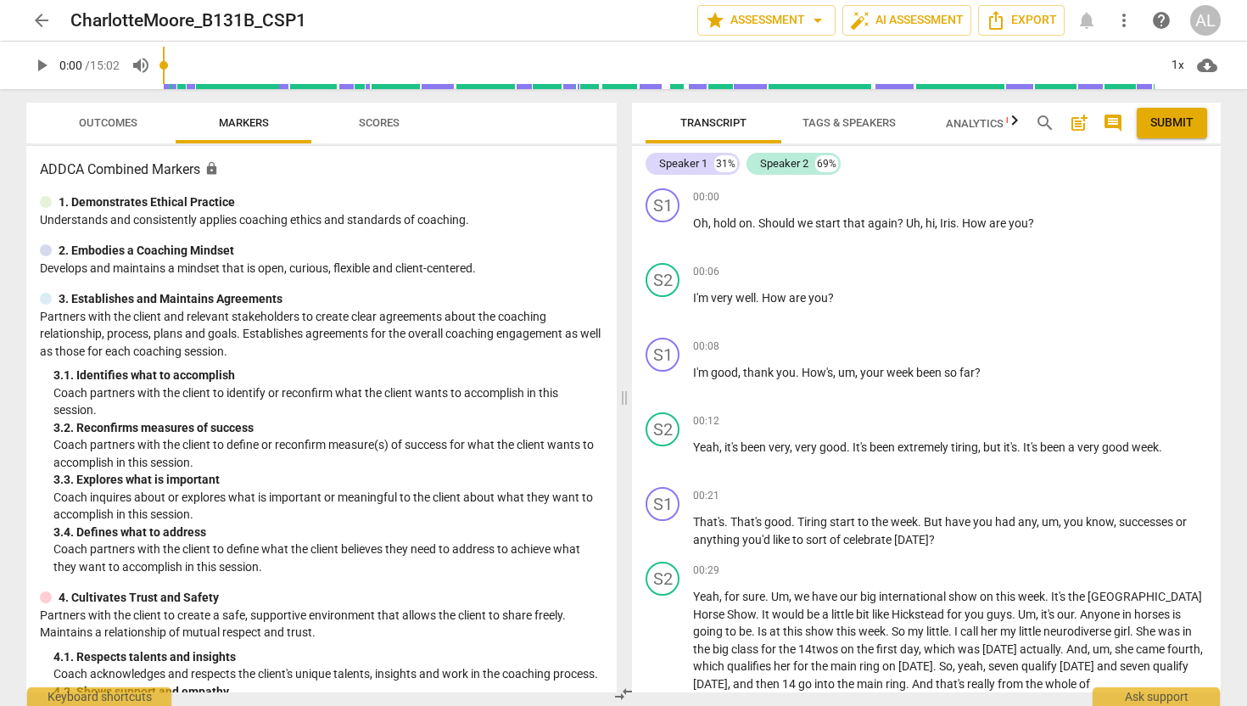
click at [41, 21] on span "arrow_back" at bounding box center [41, 20] width 20 height 20
